Goal: Check status: Check status

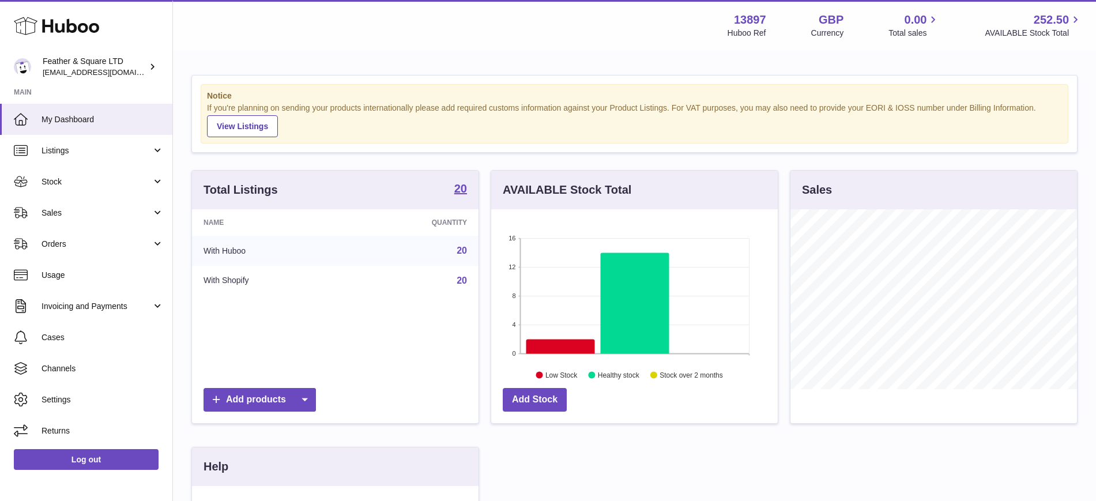
scroll to position [180, 291]
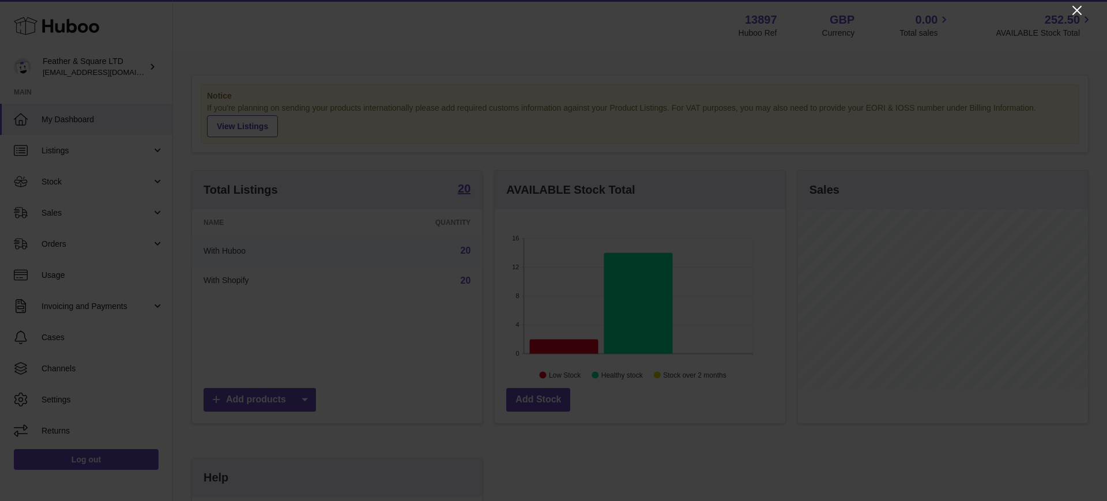
click at [1076, 9] on icon "Close" at bounding box center [1077, 10] width 9 height 9
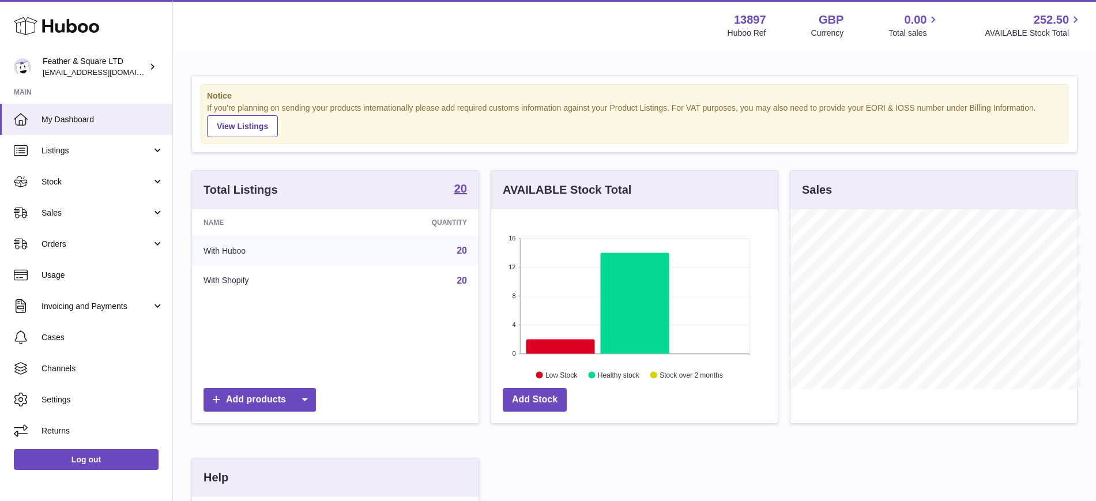
scroll to position [576480, 576373]
click at [52, 215] on span "Sales" at bounding box center [97, 213] width 110 height 11
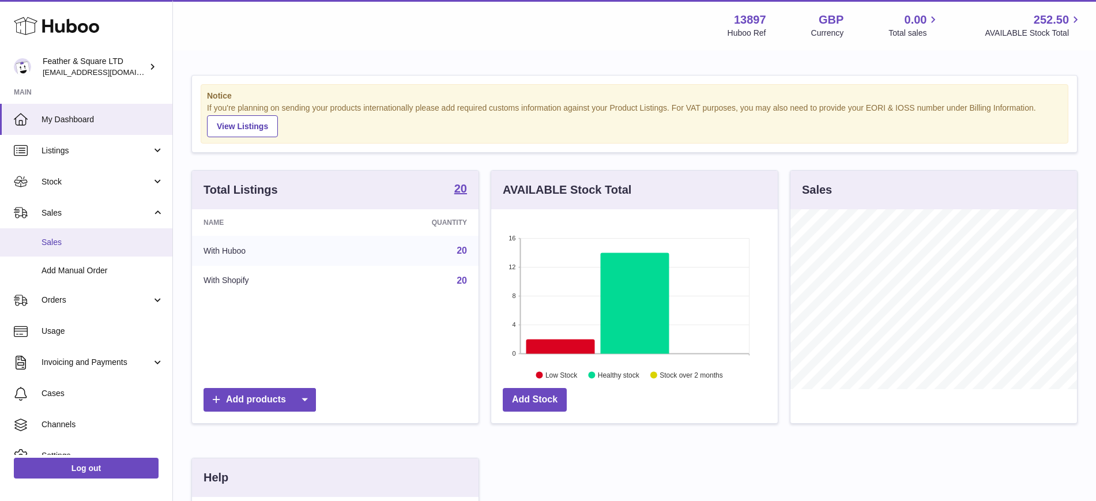
click at [69, 248] on link "Sales" at bounding box center [86, 242] width 172 height 28
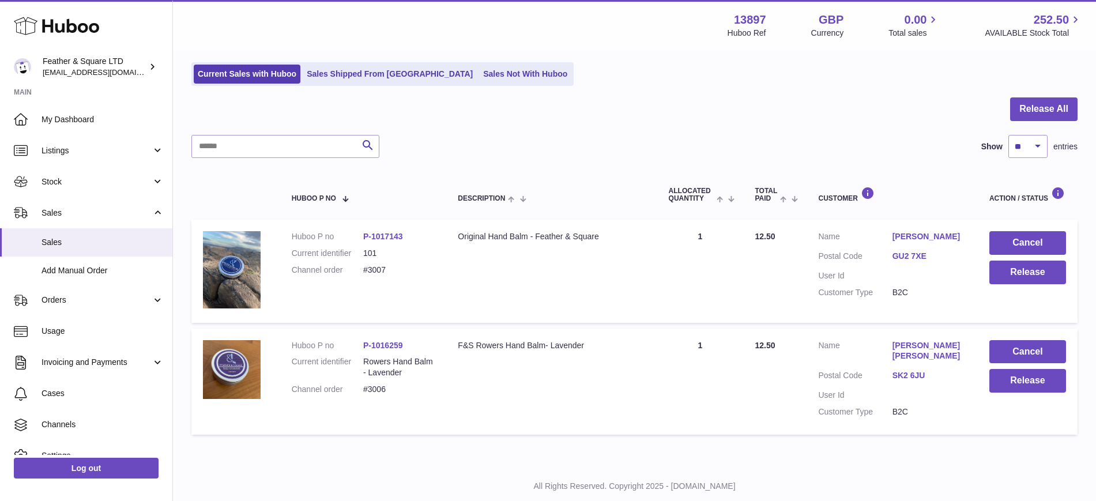
scroll to position [100, 0]
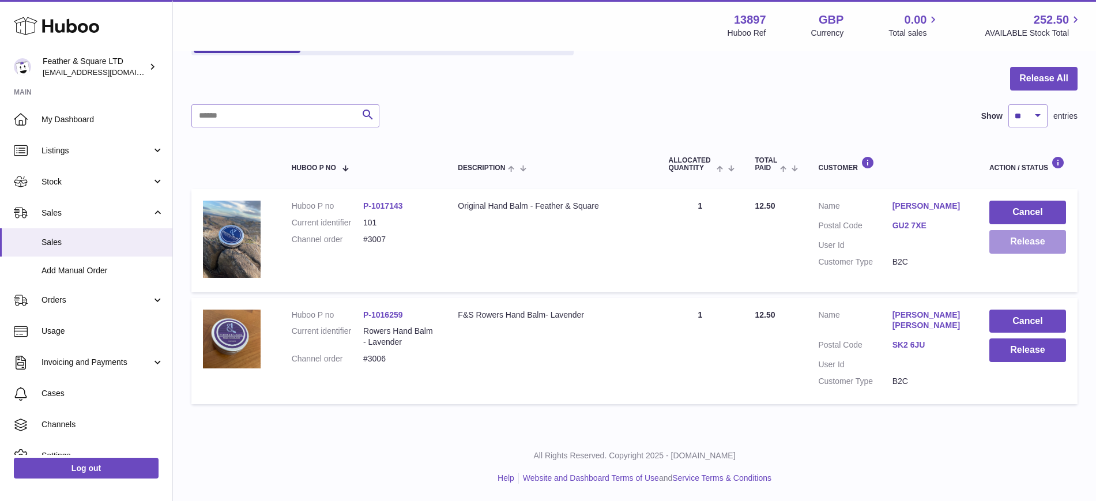
click at [1020, 242] on button "Release" at bounding box center [1028, 242] width 77 height 24
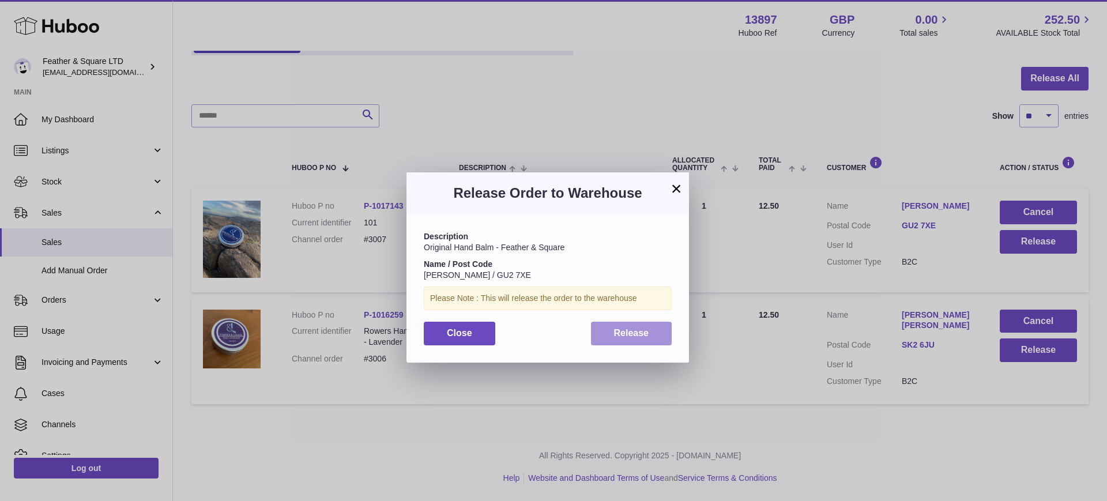
click at [652, 334] on button "Release" at bounding box center [631, 334] width 81 height 24
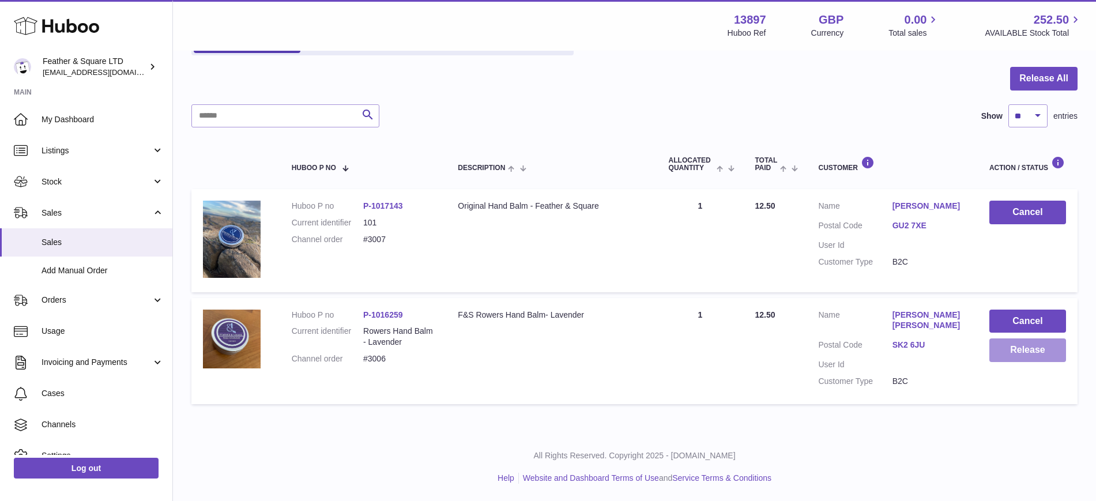
click at [1018, 353] on button "Release" at bounding box center [1028, 350] width 77 height 24
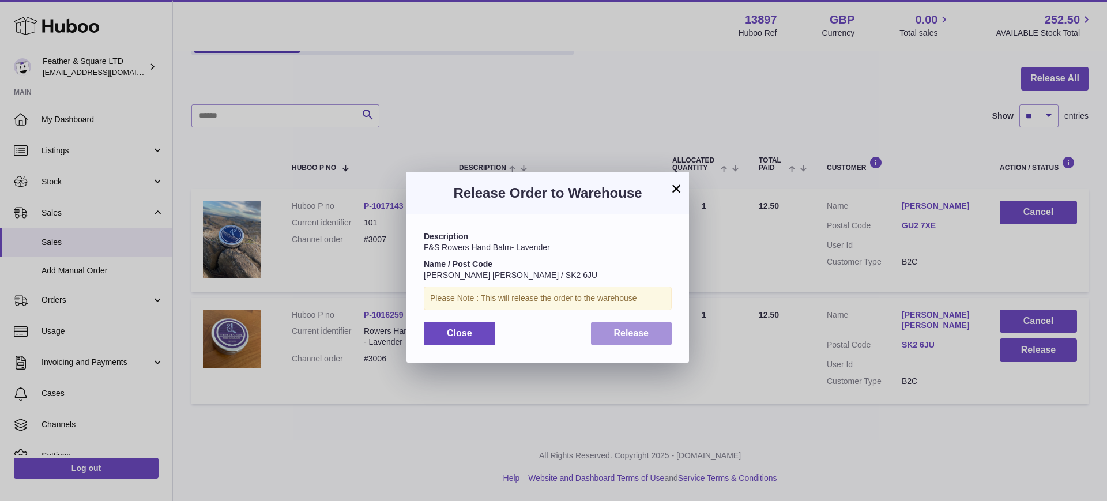
click at [633, 336] on span "Release" at bounding box center [631, 333] width 35 height 10
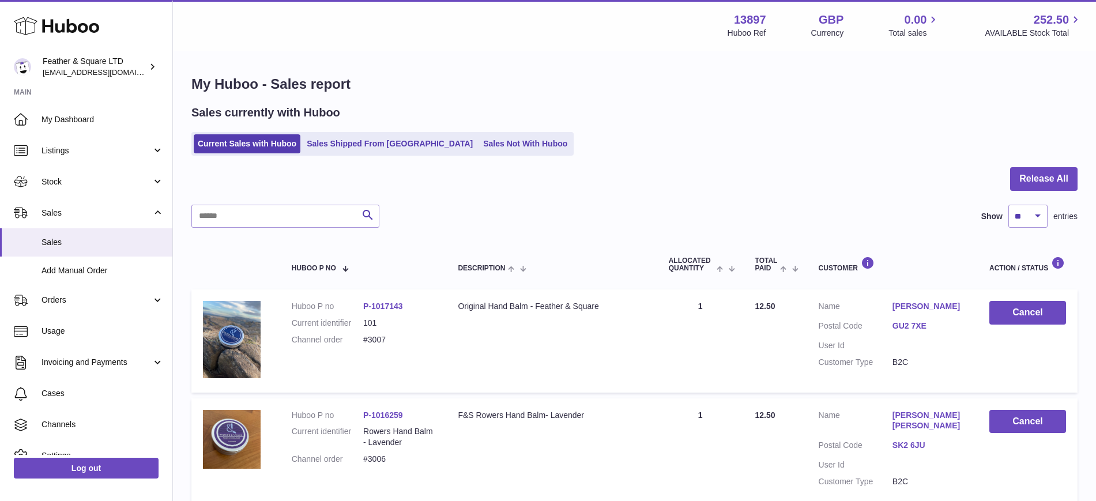
scroll to position [1, 0]
click at [85, 181] on span "Stock" at bounding box center [97, 181] width 110 height 11
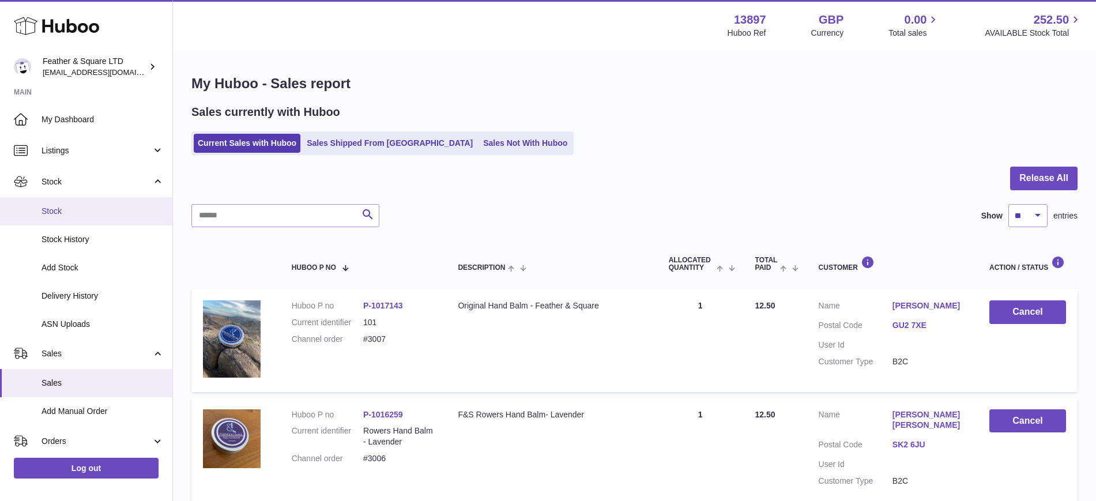
click at [78, 208] on span "Stock" at bounding box center [103, 211] width 122 height 11
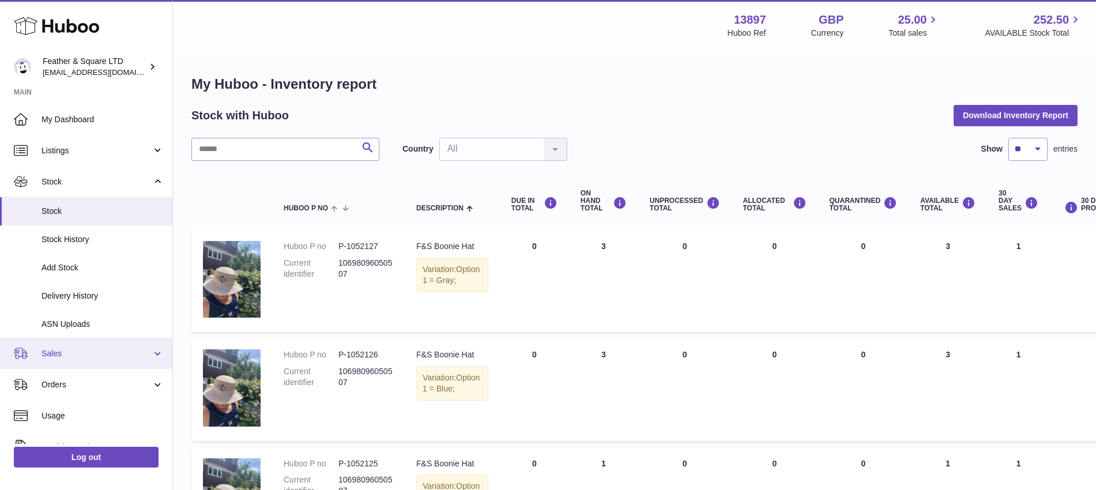
click at [87, 353] on span "Sales" at bounding box center [97, 353] width 110 height 11
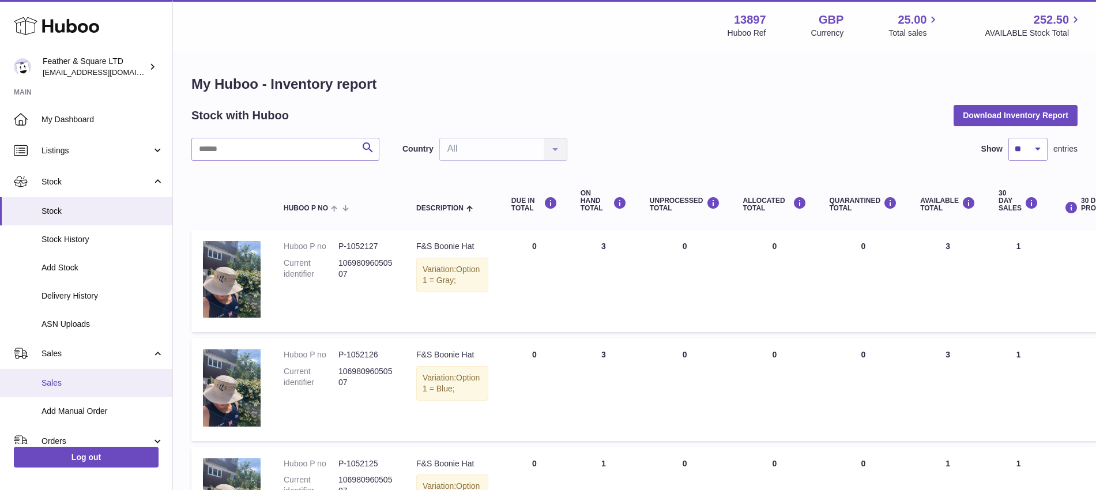
click at [76, 376] on link "Sales" at bounding box center [86, 383] width 172 height 28
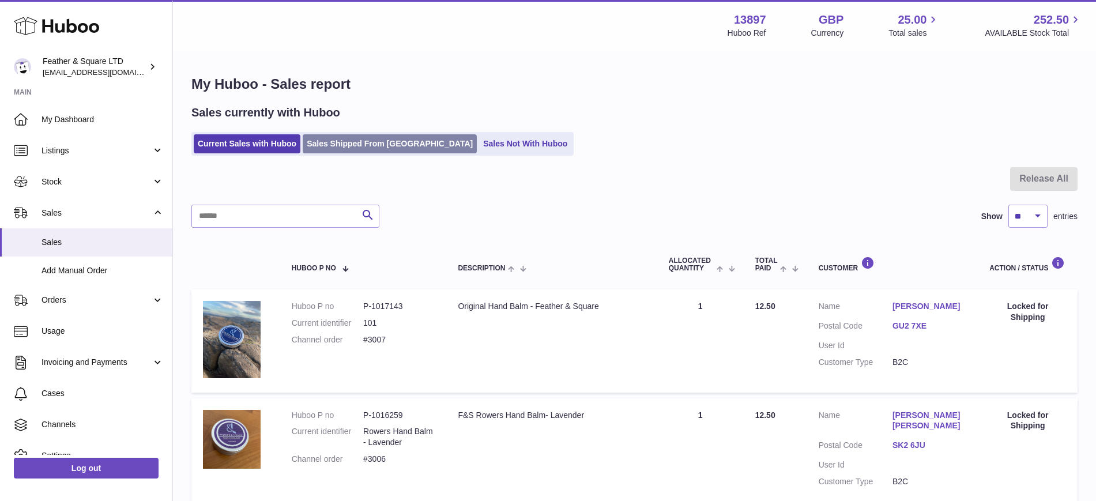
click at [354, 141] on link "Sales Shipped From [GEOGRAPHIC_DATA]" at bounding box center [390, 143] width 174 height 19
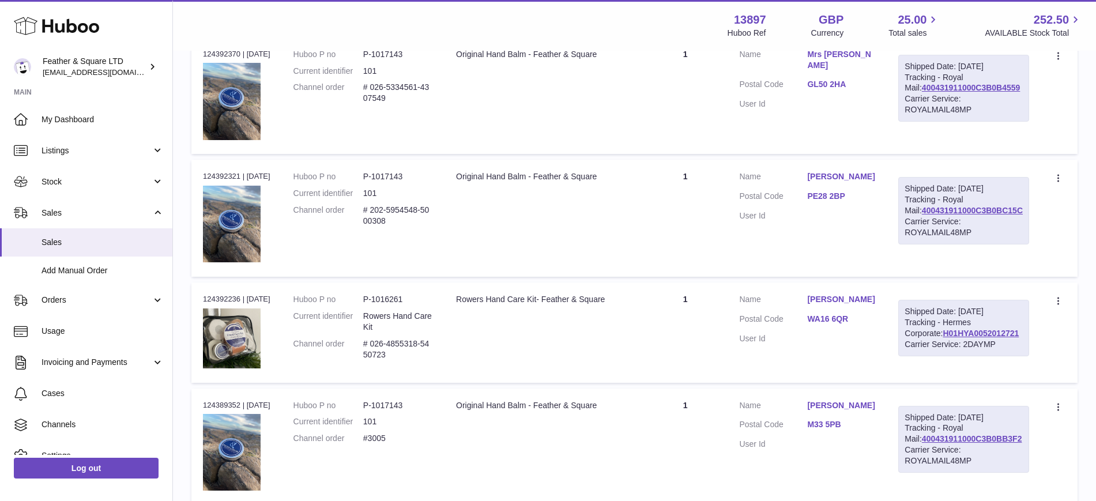
scroll to position [242, 0]
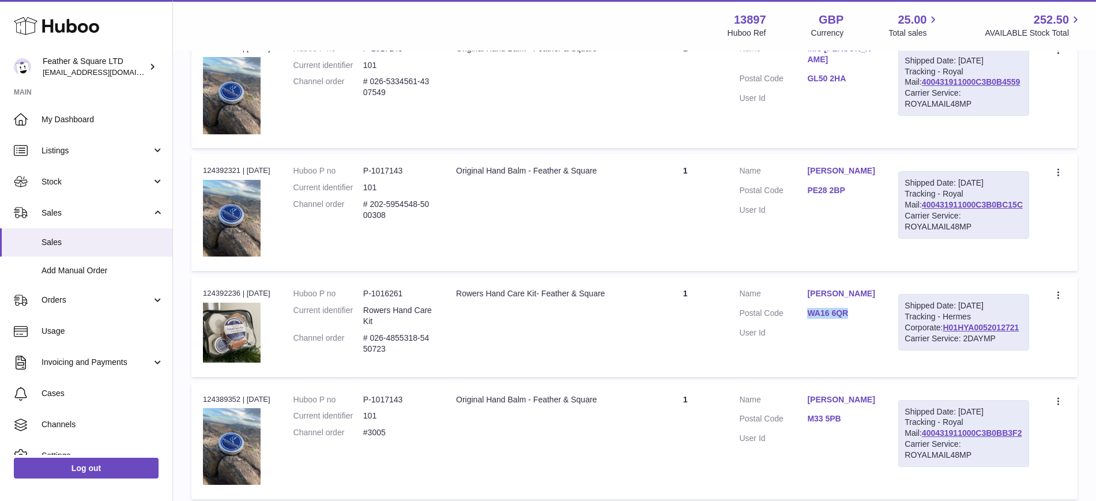
drag, startPoint x: 867, startPoint y: 319, endPoint x: 824, endPoint y: 313, distance: 43.1
click at [824, 313] on dd "WA16 6QR" at bounding box center [841, 315] width 68 height 14
copy link "WA16 6QR"
drag, startPoint x: 1010, startPoint y: 350, endPoint x: 920, endPoint y: 345, distance: 89.5
click at [920, 345] on div "Shipped Date: 9th Sep 2025 Tracking - Hermes Corporate: H01HYA0052012721 Carrie…" at bounding box center [963, 322] width 131 height 57
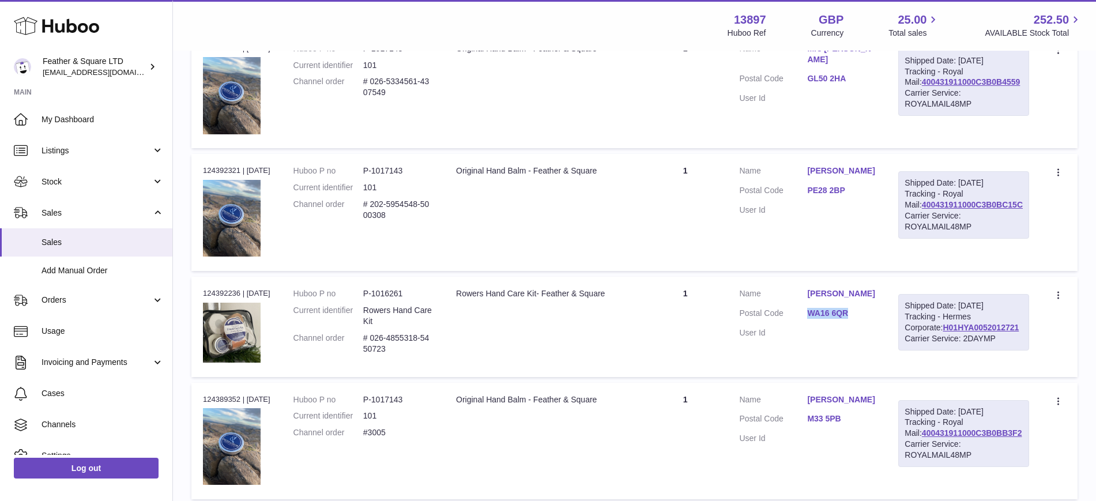
copy link "H01HYA0052012721"
